Goal: Information Seeking & Learning: Check status

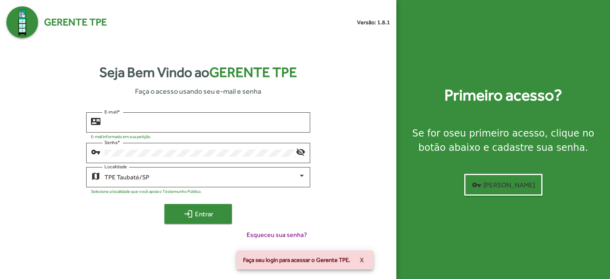
type input "**********"
click at [189, 212] on mat-icon "login" at bounding box center [189, 214] width 10 height 10
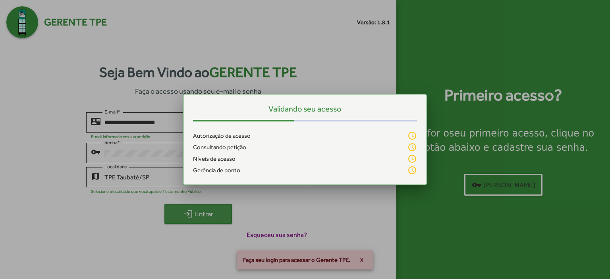
click at [189, 212] on div at bounding box center [305, 139] width 610 height 279
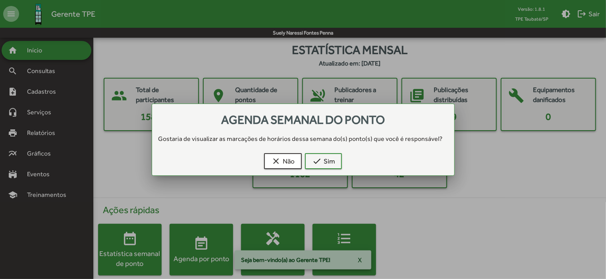
click at [223, 242] on div at bounding box center [303, 139] width 606 height 279
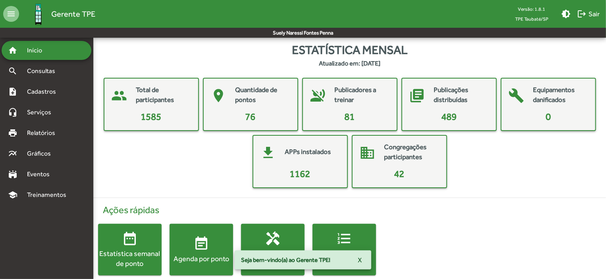
click at [223, 242] on span "event_note Agenda por ponto" at bounding box center [202, 250] width 64 height 28
click at [223, 242] on html "menu Gerente TPE Versão: 1.8.1 TPE Taubaté/SP brightness_medium logout Sair Sue…" at bounding box center [303, 146] width 606 height 292
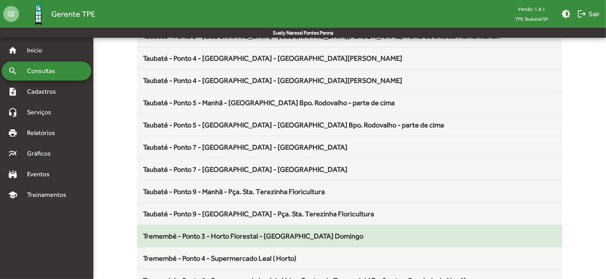
scroll to position [1007, 0]
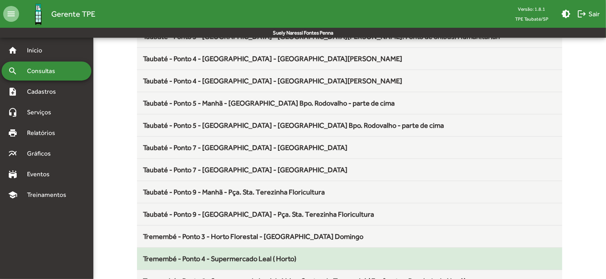
click at [259, 255] on span "Tremembé - Ponto 4 - Supermercado Leal ( Horto)" at bounding box center [219, 259] width 153 height 8
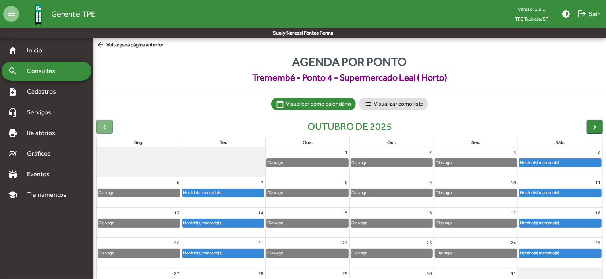
click at [253, 224] on div "Horário(s) marcado(s)" at bounding box center [223, 223] width 81 height 8
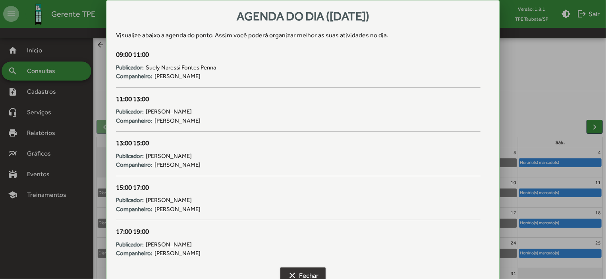
click at [309, 272] on span "clear Fechar" at bounding box center [303, 276] width 31 height 14
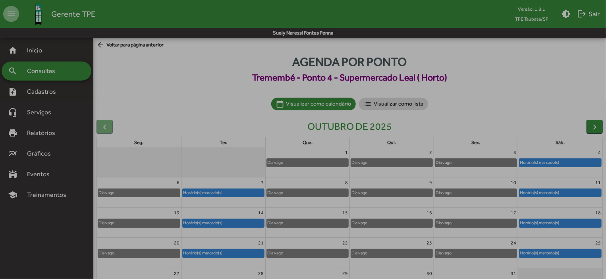
click at [309, 272] on span "clear Fechar" at bounding box center [303, 276] width 31 height 14
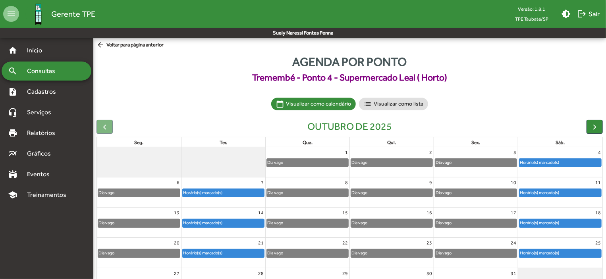
click at [101, 41] on mat-icon "arrow_back" at bounding box center [102, 45] width 10 height 9
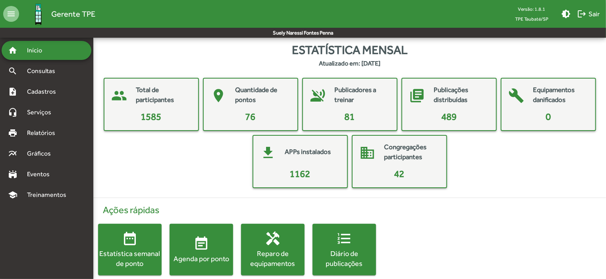
click at [203, 243] on mat-icon "event_note" at bounding box center [201, 244] width 16 height 16
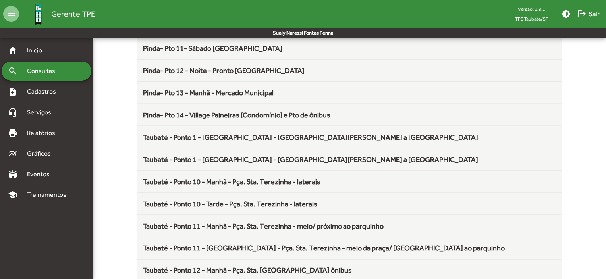
scroll to position [1047, 0]
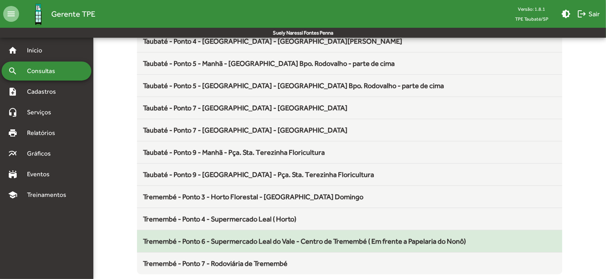
click at [243, 237] on span "Tremembé - Ponto 6 - Supermercado Leal do Vale - Centro de Tremembé ( Em frente…" at bounding box center [304, 241] width 323 height 8
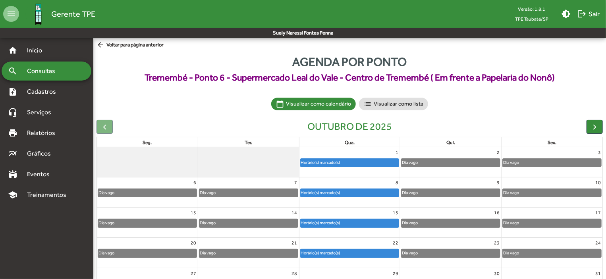
click at [357, 224] on div "Horário(s) marcado(s)" at bounding box center [350, 223] width 99 height 8
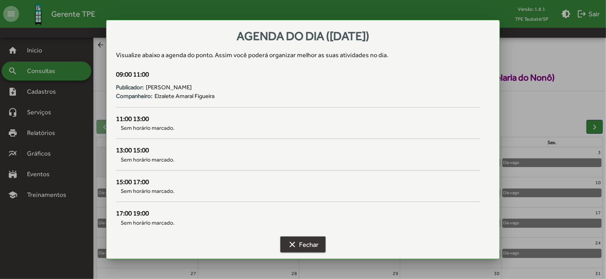
click at [310, 243] on span "clear Fechar" at bounding box center [303, 245] width 31 height 14
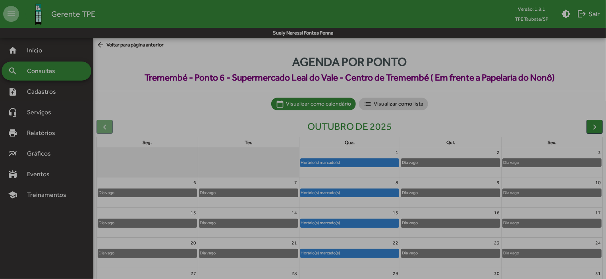
click at [310, 243] on span "clear Fechar" at bounding box center [303, 245] width 31 height 14
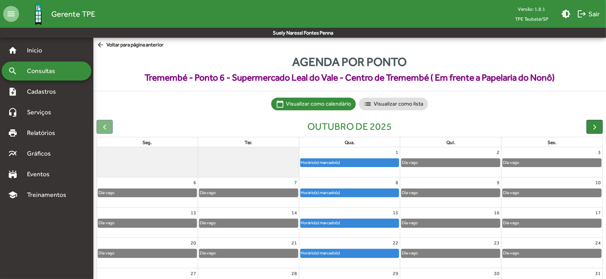
click at [305, 267] on div "22 Horário(s) marcado(s)" at bounding box center [349, 253] width 101 height 30
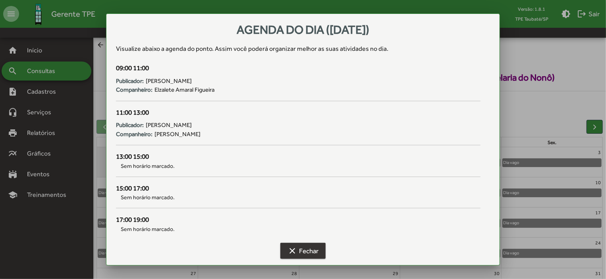
click at [304, 250] on span "clear Fechar" at bounding box center [303, 251] width 31 height 14
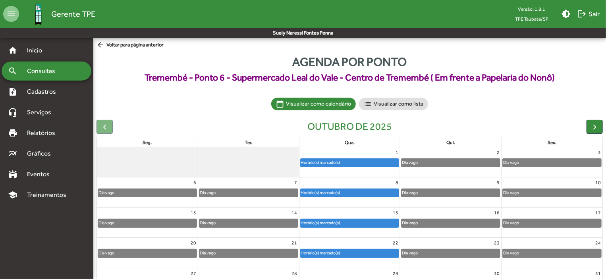
click at [99, 41] on mat-icon "arrow_back" at bounding box center [102, 45] width 10 height 9
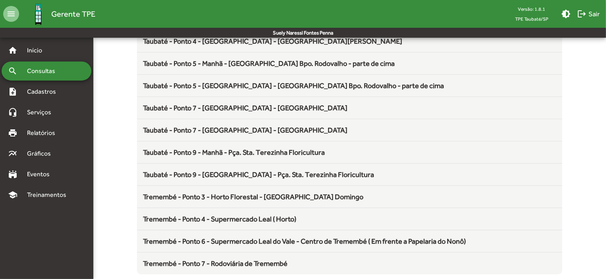
scroll to position [1047, 0]
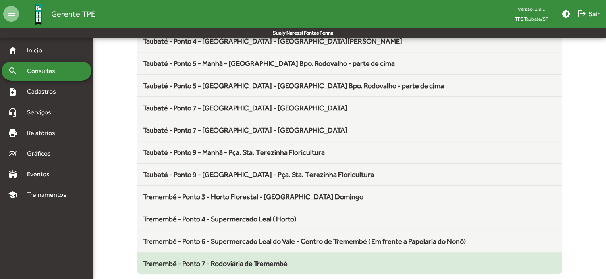
click at [241, 259] on span "Tremembé - Ponto 7 - Rodoviária de Tremembé" at bounding box center [215, 263] width 145 height 8
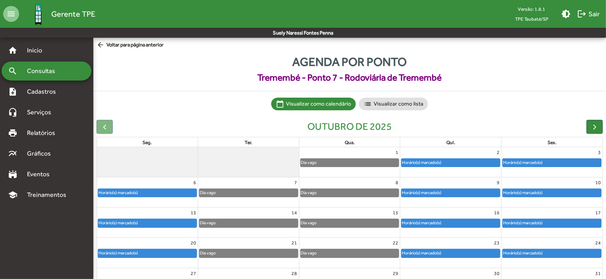
click at [538, 193] on div "Horário(s) marcado(s)" at bounding box center [523, 193] width 40 height 8
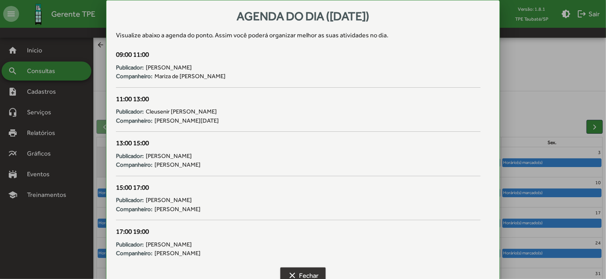
click at [314, 274] on span "clear Fechar" at bounding box center [303, 276] width 31 height 14
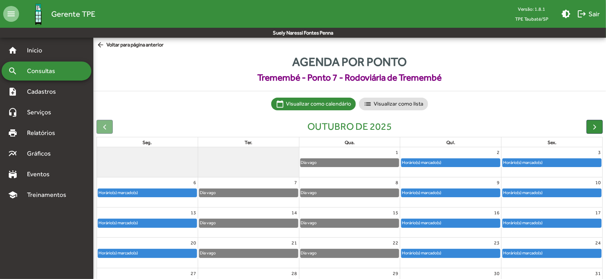
click at [492, 226] on div "Horário(s) marcado(s)" at bounding box center [451, 223] width 99 height 8
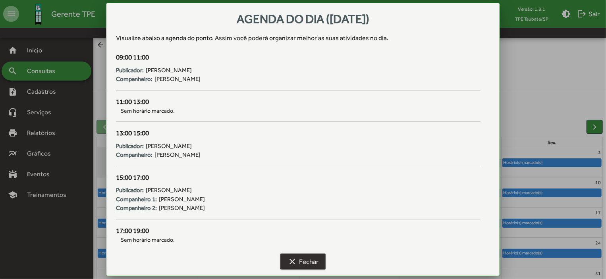
click at [313, 262] on span "clear Fechar" at bounding box center [303, 262] width 31 height 14
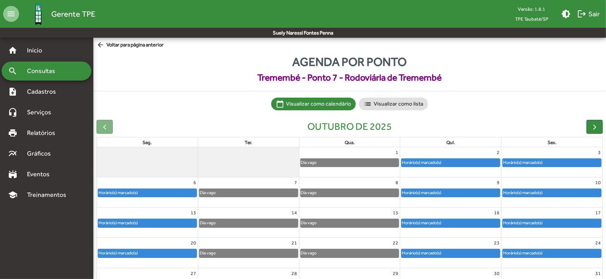
click at [432, 190] on div "Horário(s) marcado(s)" at bounding box center [422, 193] width 40 height 8
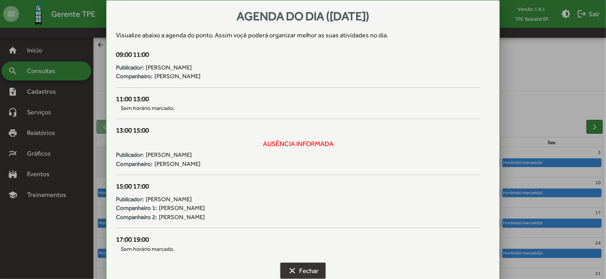
click at [309, 267] on span "clear Fechar" at bounding box center [303, 271] width 31 height 14
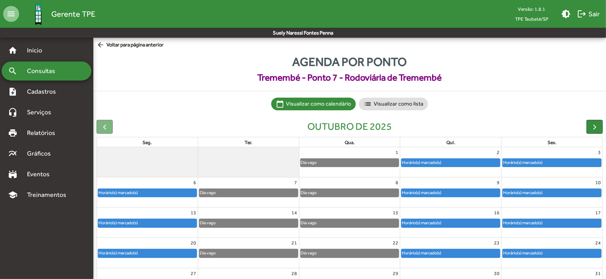
click at [575, 220] on div "Horário(s) marcado(s)" at bounding box center [552, 223] width 99 height 8
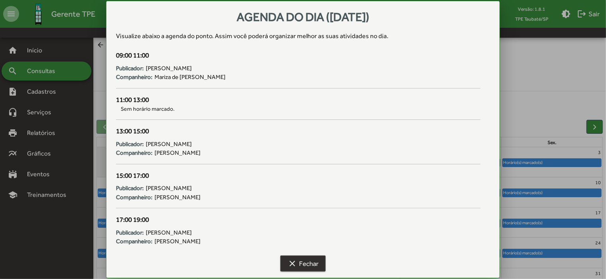
click at [302, 264] on span "clear Fechar" at bounding box center [303, 264] width 31 height 14
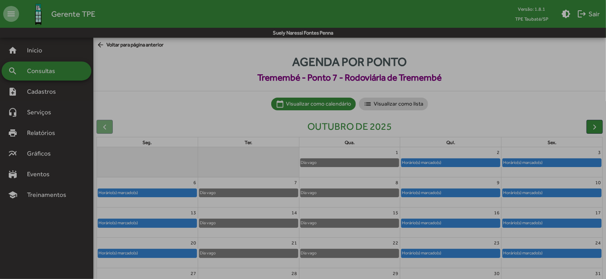
click at [302, 264] on span "clear Fechar" at bounding box center [303, 264] width 31 height 14
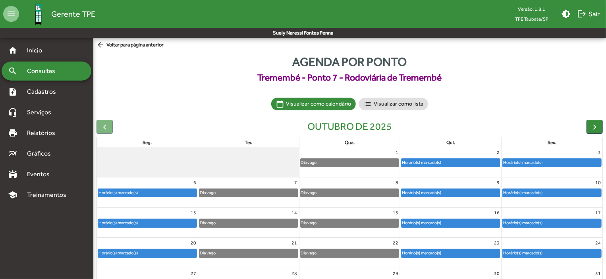
click at [567, 222] on div "Horário(s) marcado(s)" at bounding box center [552, 223] width 99 height 8
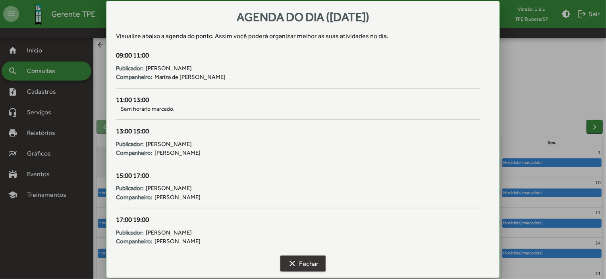
click at [300, 263] on span "clear Fechar" at bounding box center [303, 264] width 31 height 14
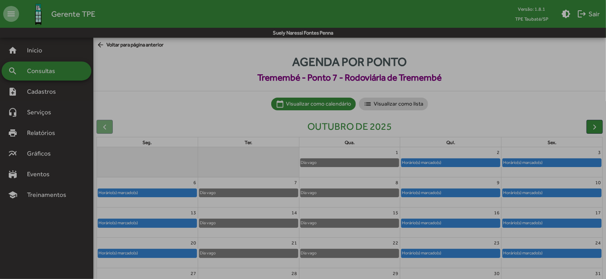
click at [300, 263] on span "clear Fechar" at bounding box center [303, 264] width 31 height 14
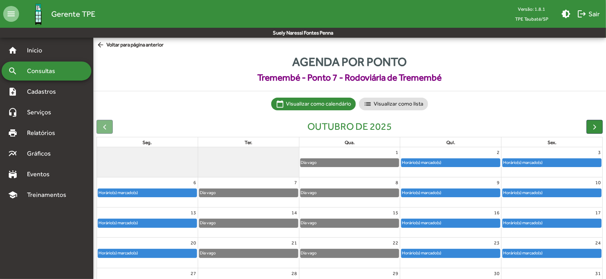
click at [101, 45] on mat-icon "arrow_back" at bounding box center [102, 45] width 10 height 9
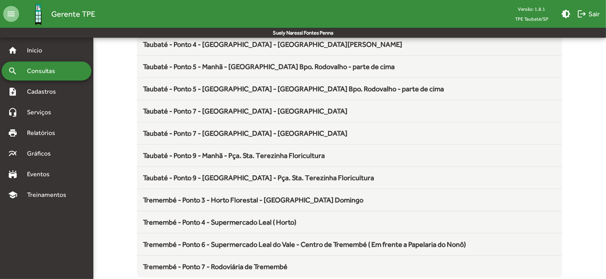
scroll to position [1047, 0]
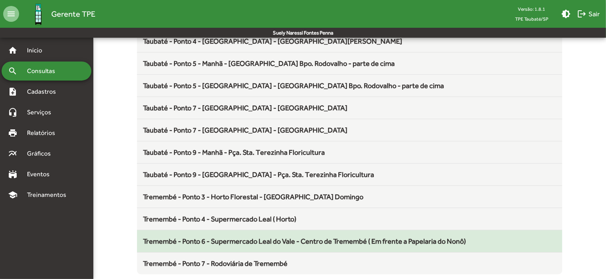
click at [270, 237] on span "Tremembé - Ponto 6 - Supermercado Leal do Vale - Centro de Tremembé ( Em frente…" at bounding box center [304, 241] width 323 height 8
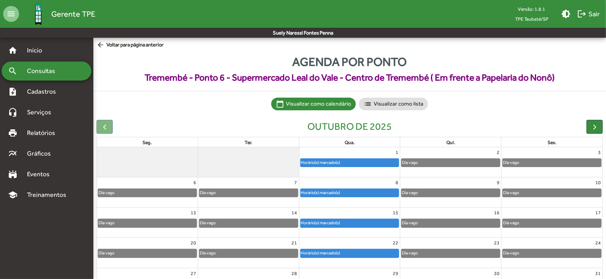
click at [373, 193] on div "Horário(s) marcado(s)" at bounding box center [350, 193] width 99 height 8
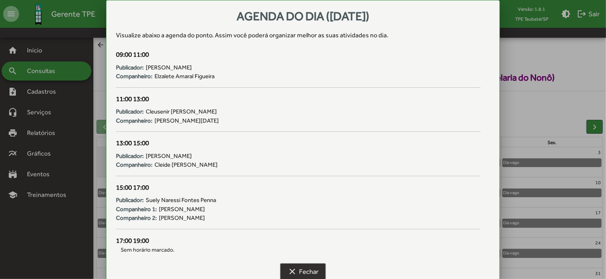
click at [314, 271] on span "clear Fechar" at bounding box center [303, 272] width 31 height 14
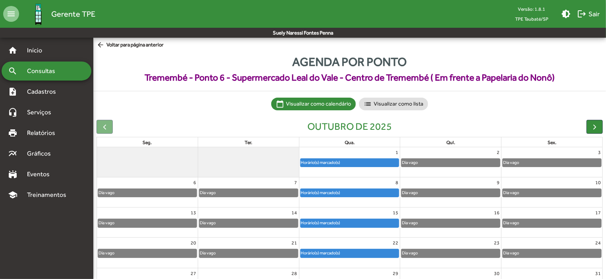
click at [376, 221] on div "Horário(s) marcado(s)" at bounding box center [350, 223] width 99 height 8
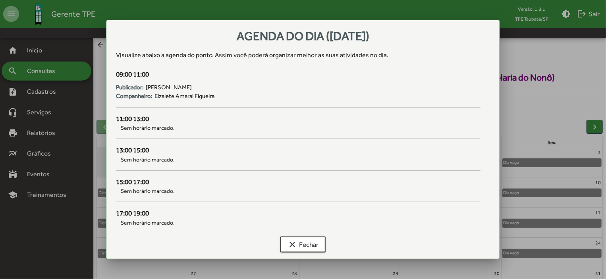
click at [376, 234] on div "clear Fechar" at bounding box center [303, 246] width 374 height 25
click at [314, 242] on span "clear Fechar" at bounding box center [303, 245] width 31 height 14
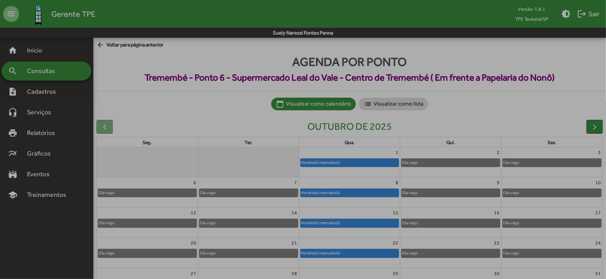
click at [314, 242] on span "clear Fechar" at bounding box center [303, 245] width 31 height 14
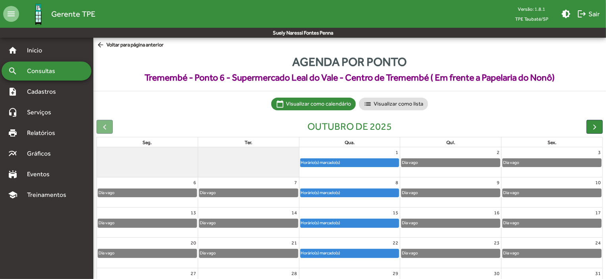
click at [101, 45] on mat-icon "arrow_back" at bounding box center [102, 45] width 10 height 9
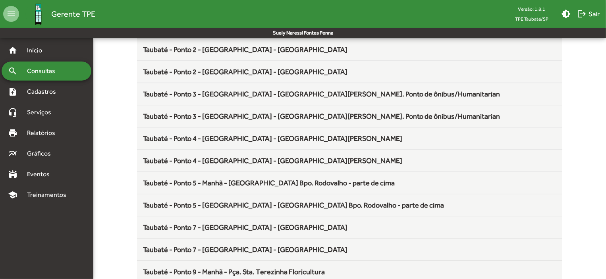
scroll to position [1047, 0]
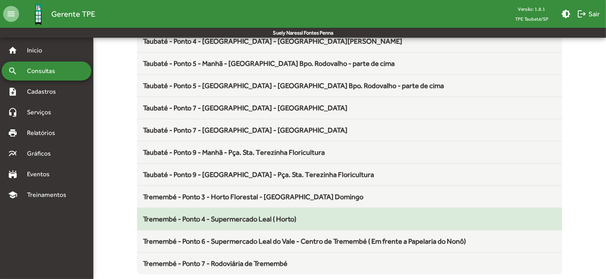
click at [249, 215] on span "Tremembé - Ponto 4 - Supermercado Leal ( Horto)" at bounding box center [219, 219] width 153 height 8
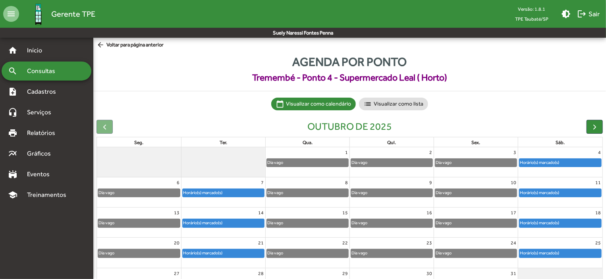
click at [568, 195] on div "Horário(s) marcado(s)" at bounding box center [561, 193] width 82 height 8
click at [568, 190] on div "Horário(s) marcado(s)" at bounding box center [561, 193] width 82 height 8
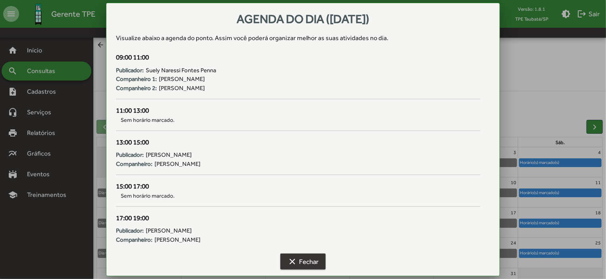
click at [314, 260] on span "clear Fechar" at bounding box center [303, 262] width 31 height 14
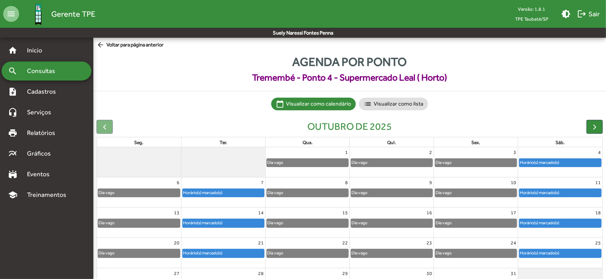
click at [556, 224] on div "Horário(s) marcado(s)" at bounding box center [540, 223] width 40 height 8
